Goal: Information Seeking & Learning: Find specific fact

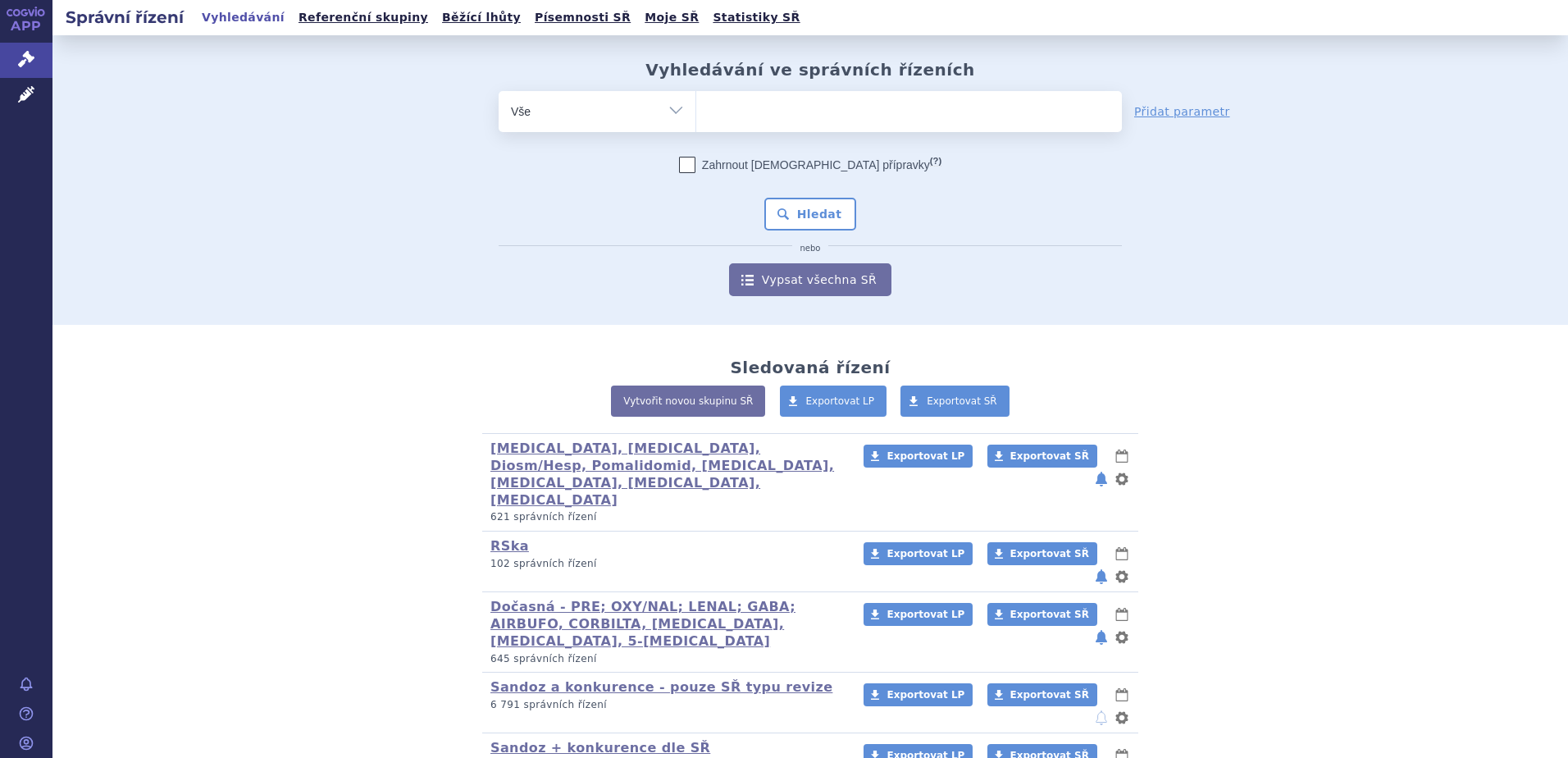
click at [790, 107] on ul at bounding box center [909, 108] width 426 height 34
click at [697, 107] on select at bounding box center [696, 111] width 1 height 41
paste input "M05BX04"
type input "M05BX04"
select select "M05BX04"
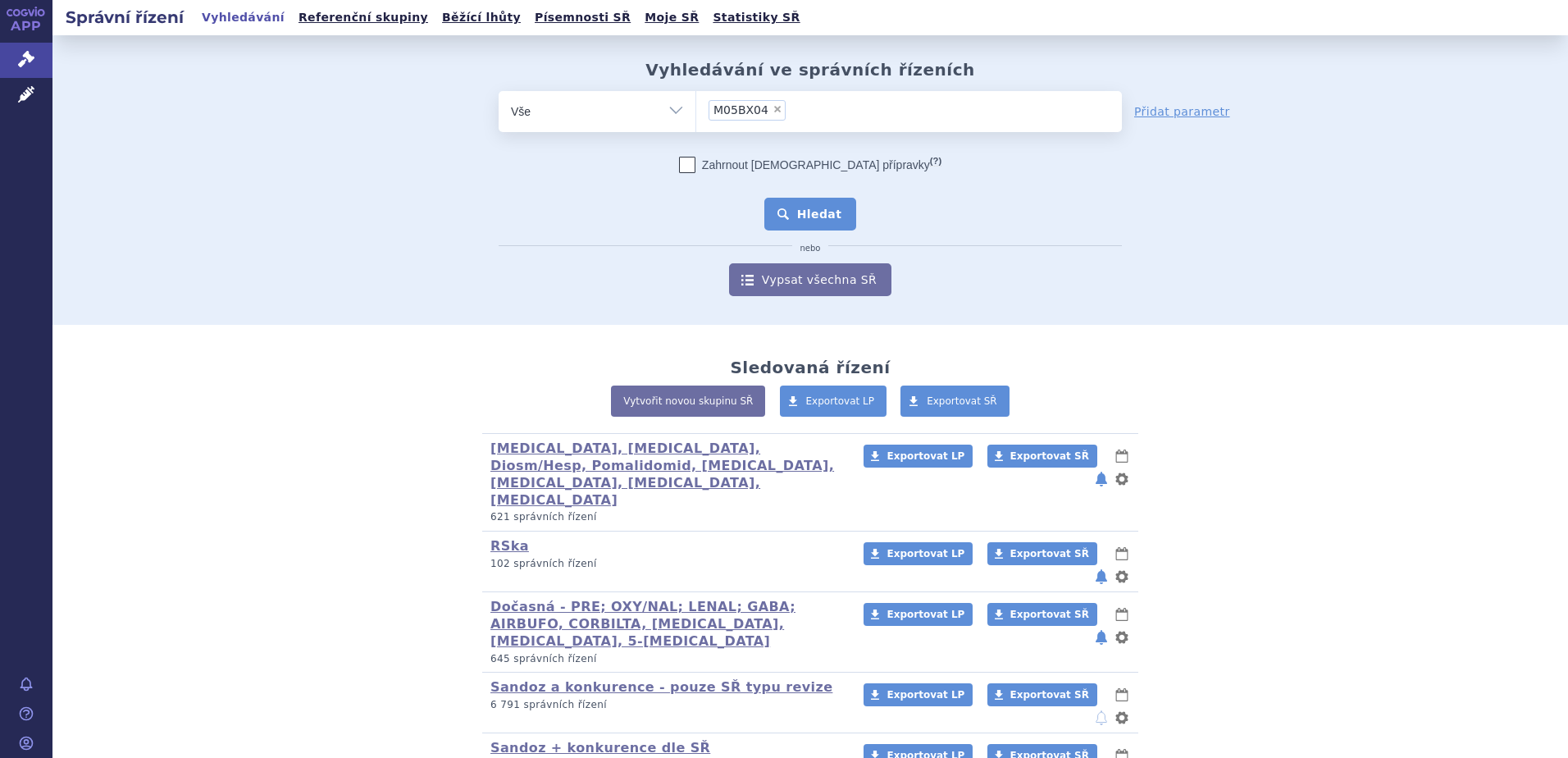
click at [783, 204] on button "Hledat" at bounding box center [811, 213] width 93 height 32
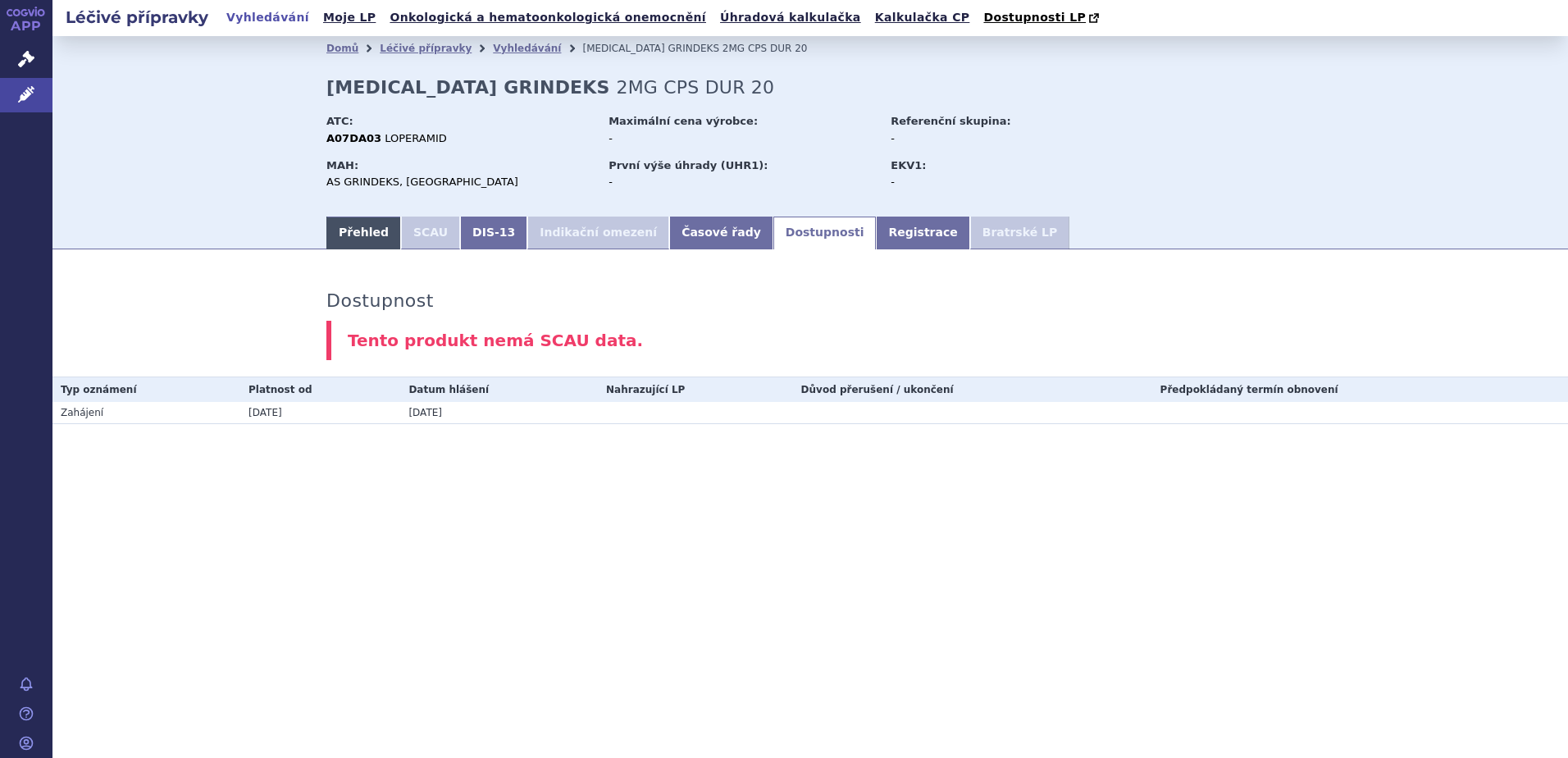
click at [355, 232] on link "Přehled" at bounding box center [363, 232] width 75 height 32
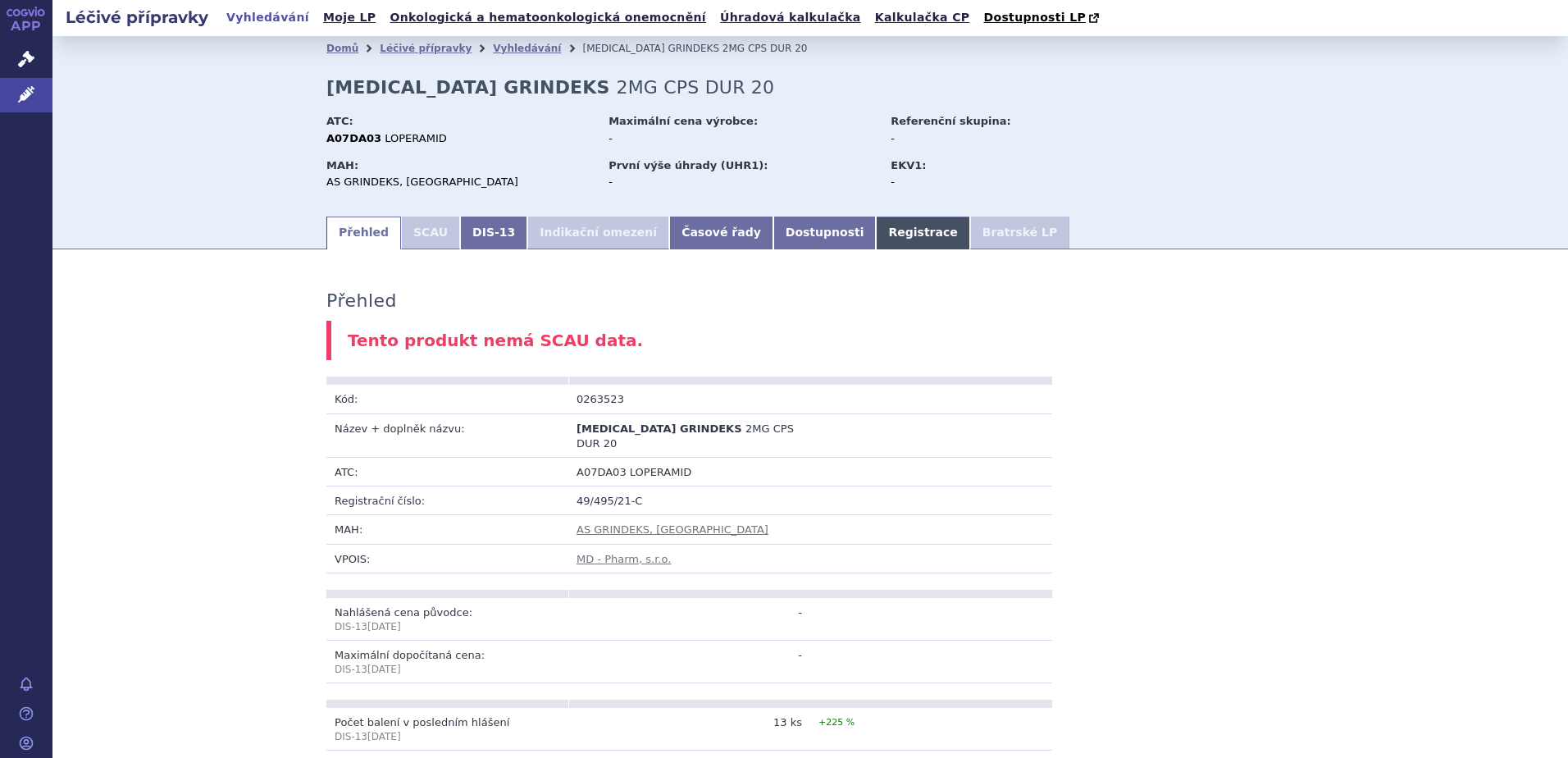
click at [876, 231] on link "Registrace" at bounding box center [922, 232] width 94 height 32
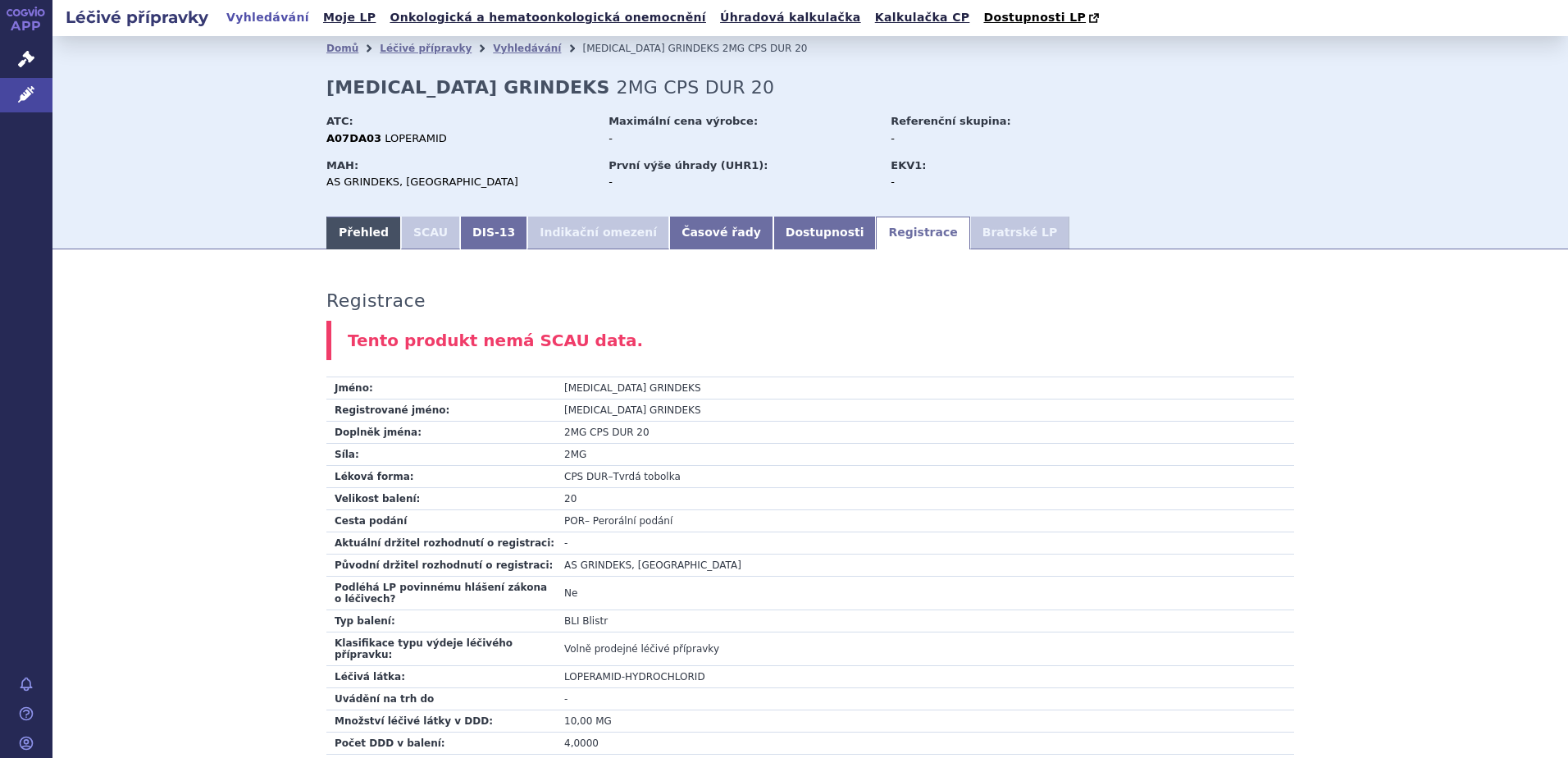
click at [362, 235] on link "Přehled" at bounding box center [363, 232] width 75 height 32
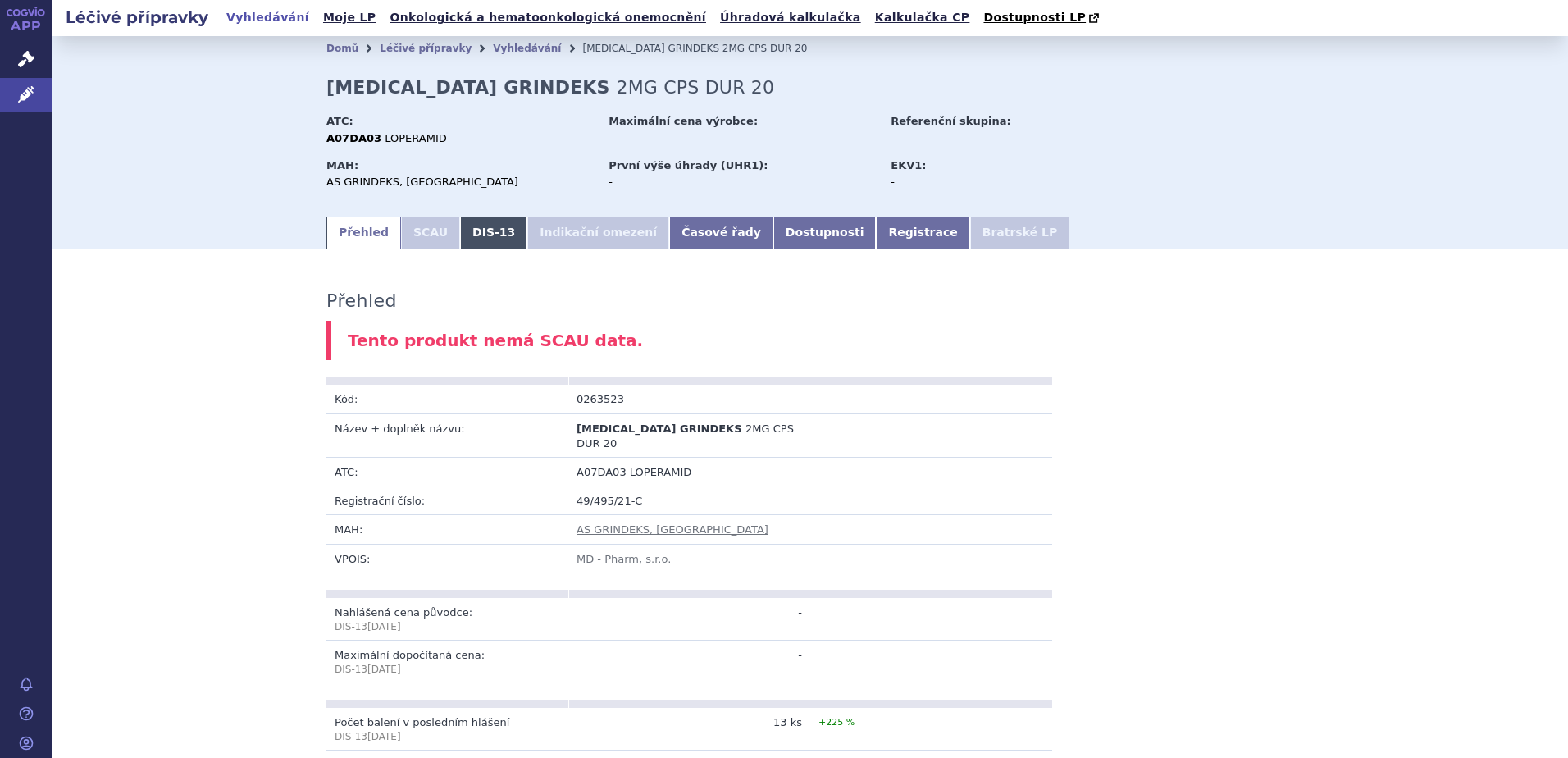
click at [480, 233] on link "DIS-13" at bounding box center [493, 232] width 68 height 32
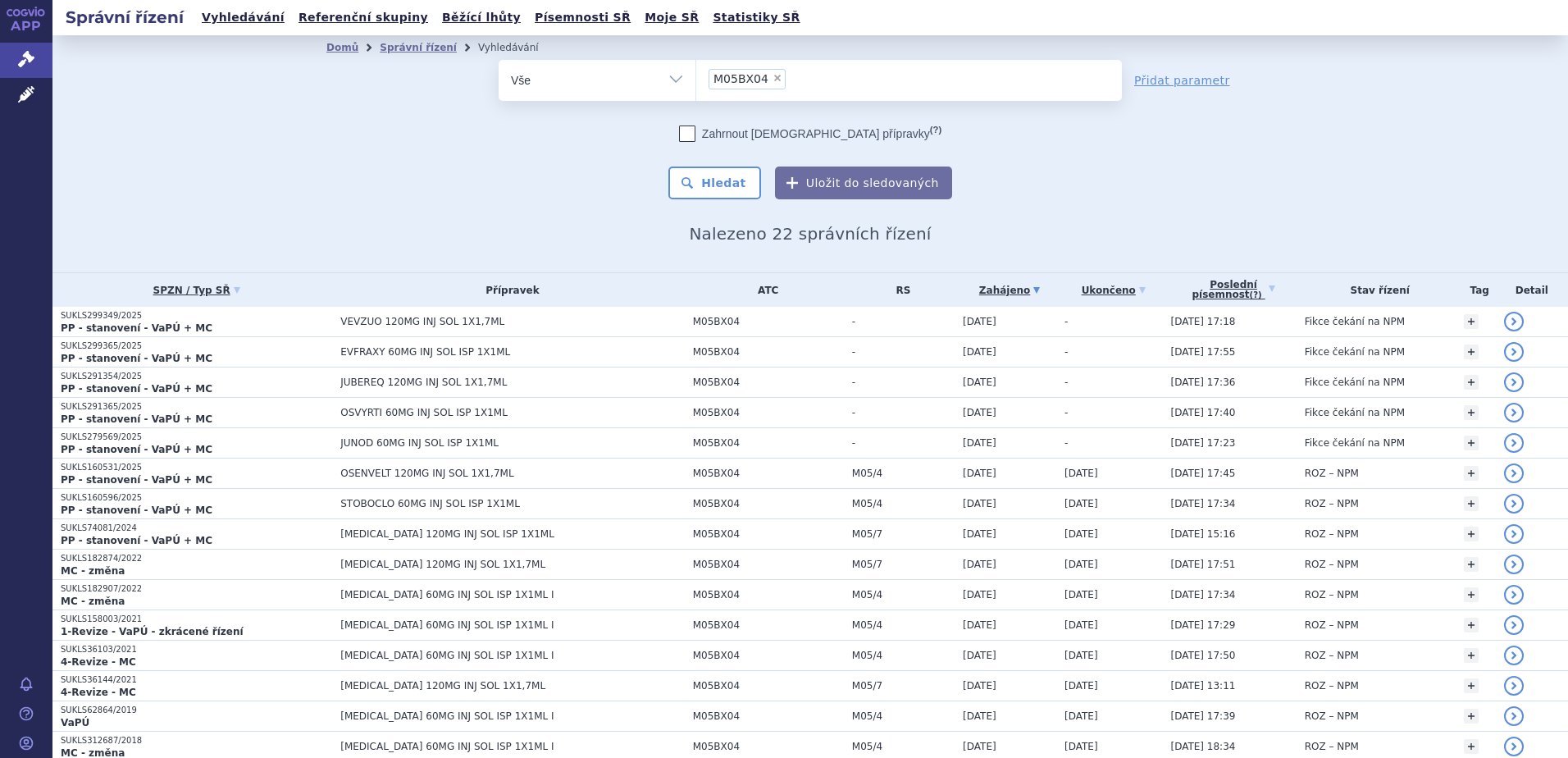
click at [773, 79] on span "×" at bounding box center [777, 77] width 10 height 10
click at [697, 79] on select "M05BX04" at bounding box center [696, 79] width 1 height 41
select select
type input "S01LA05"
select select "S01LA05"
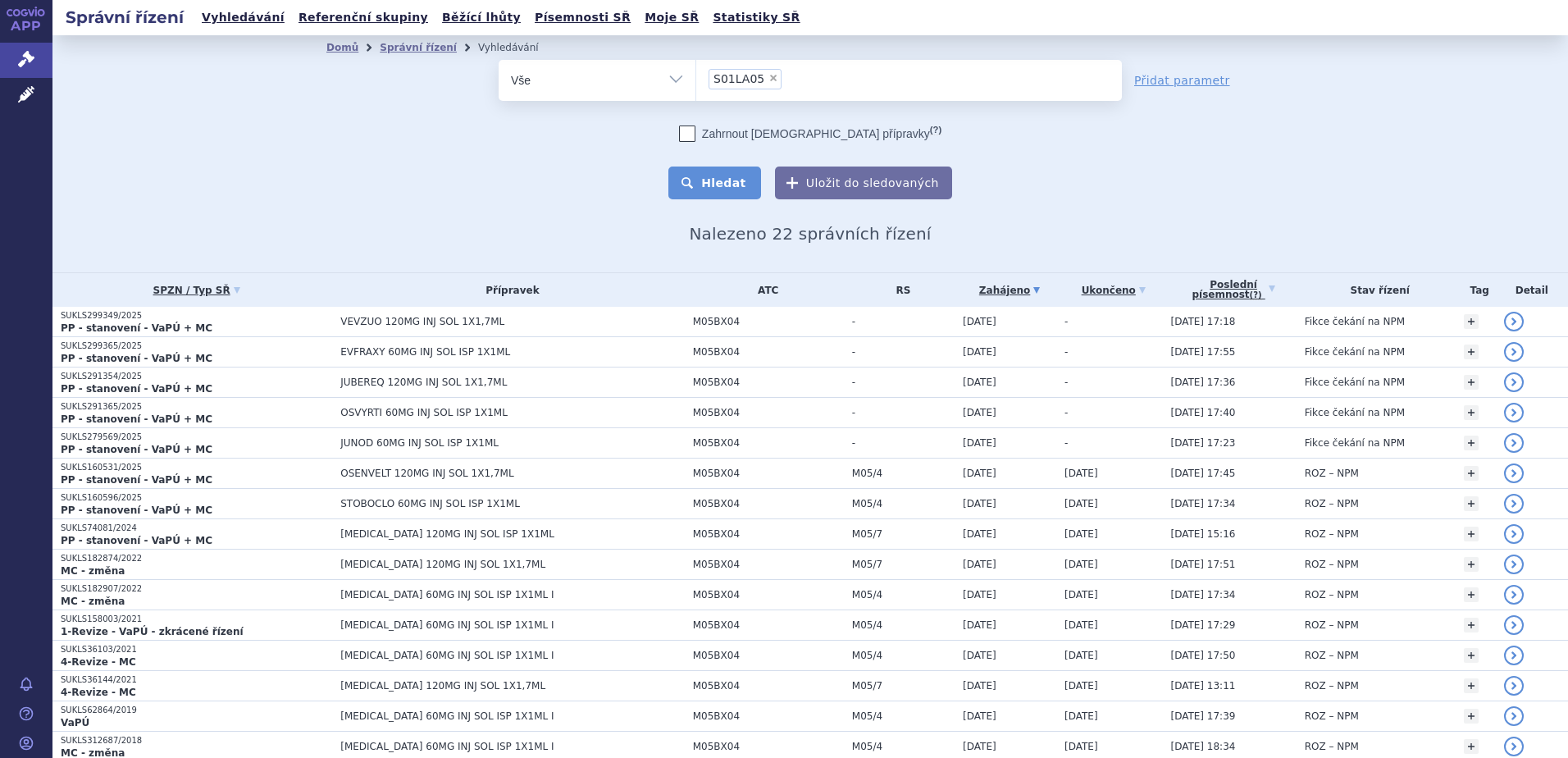
click at [735, 183] on button "Hledat" at bounding box center [715, 182] width 93 height 32
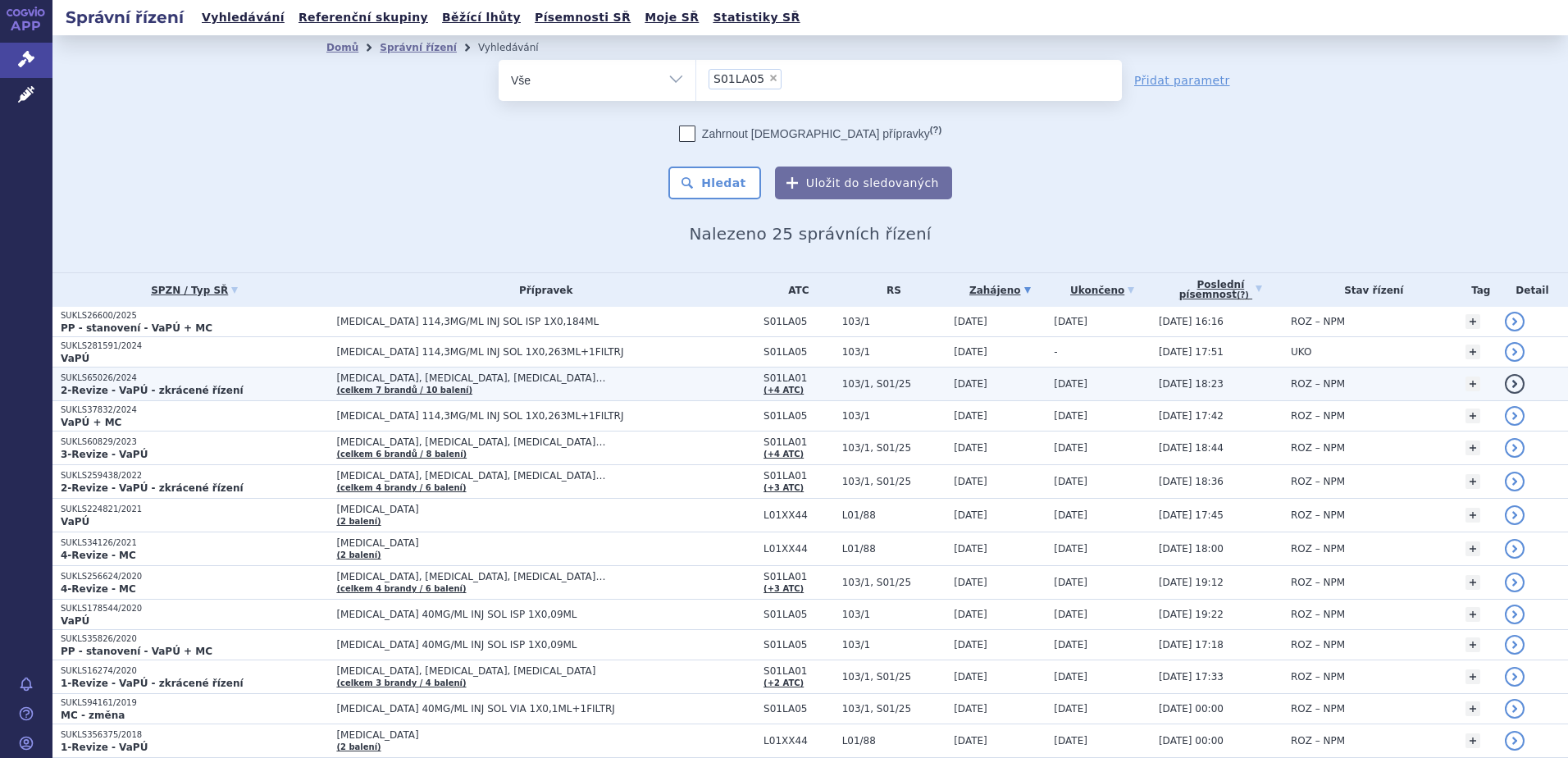
click at [276, 387] on p "2-Revize - VaPÚ - zkrácené řízení" at bounding box center [194, 390] width 268 height 13
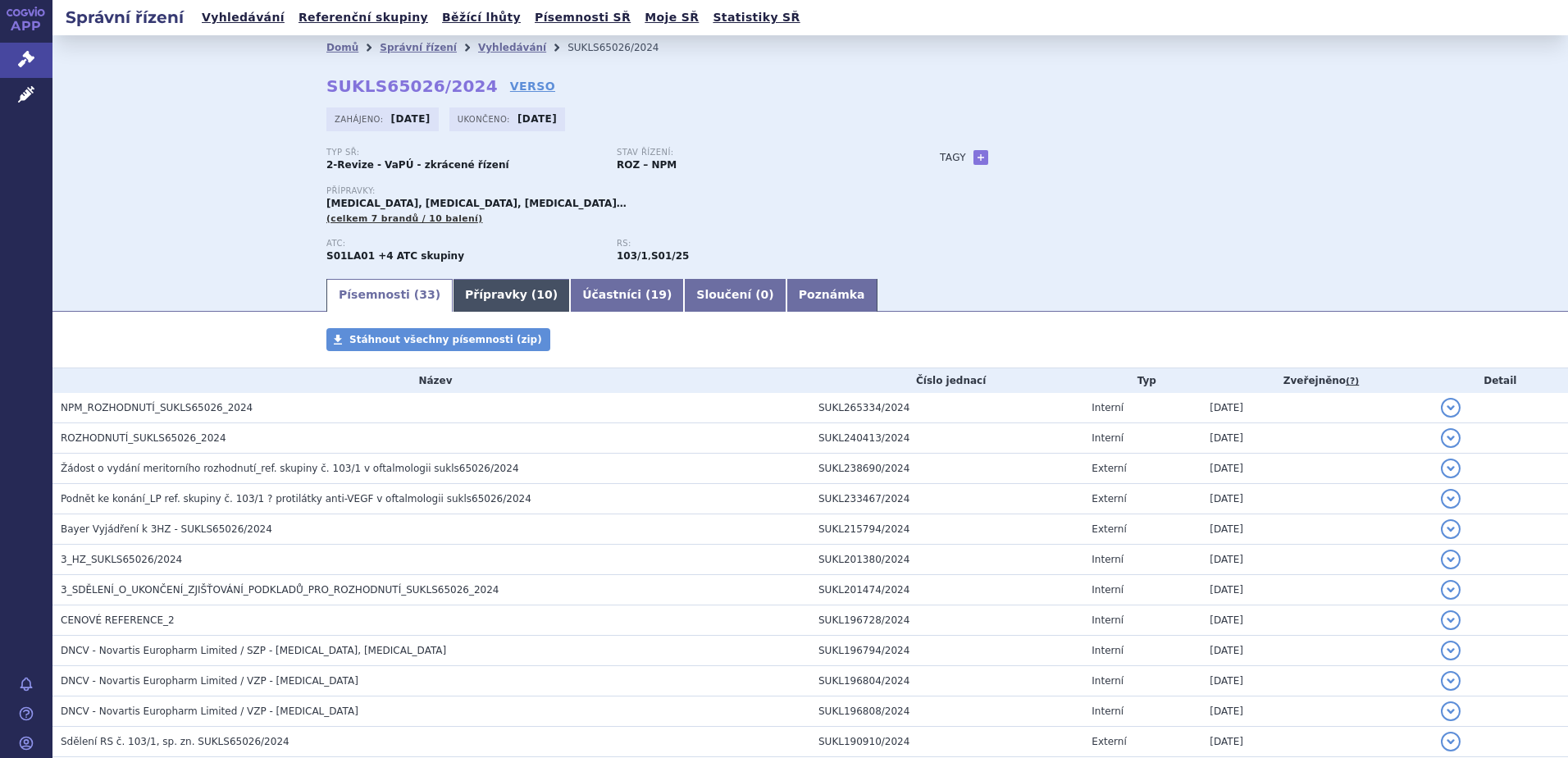
click at [453, 283] on link "Přípravky ( 10 )" at bounding box center [512, 295] width 118 height 32
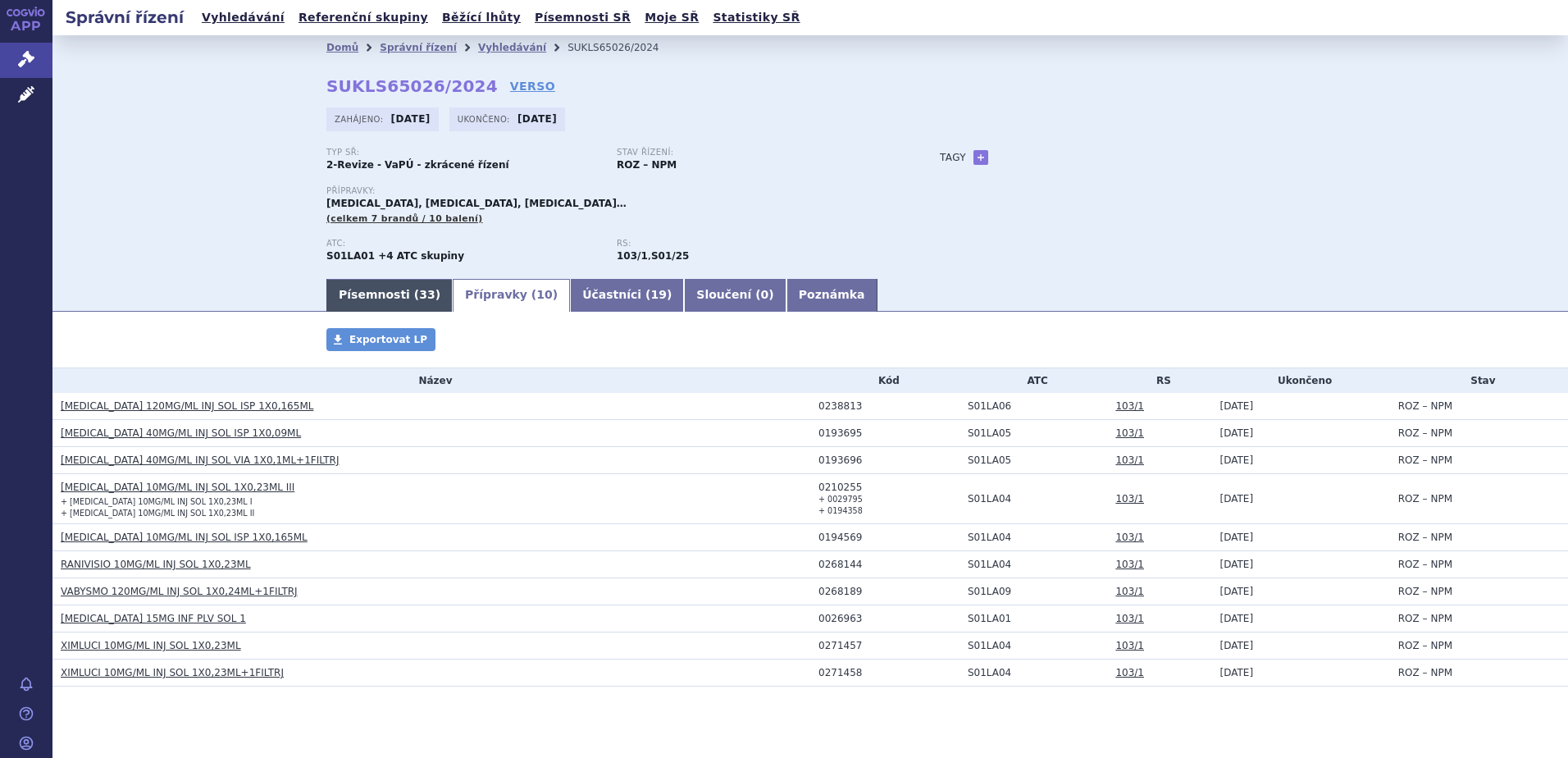
click at [419, 299] on span "33" at bounding box center [427, 294] width 16 height 13
